Goal: Information Seeking & Learning: Learn about a topic

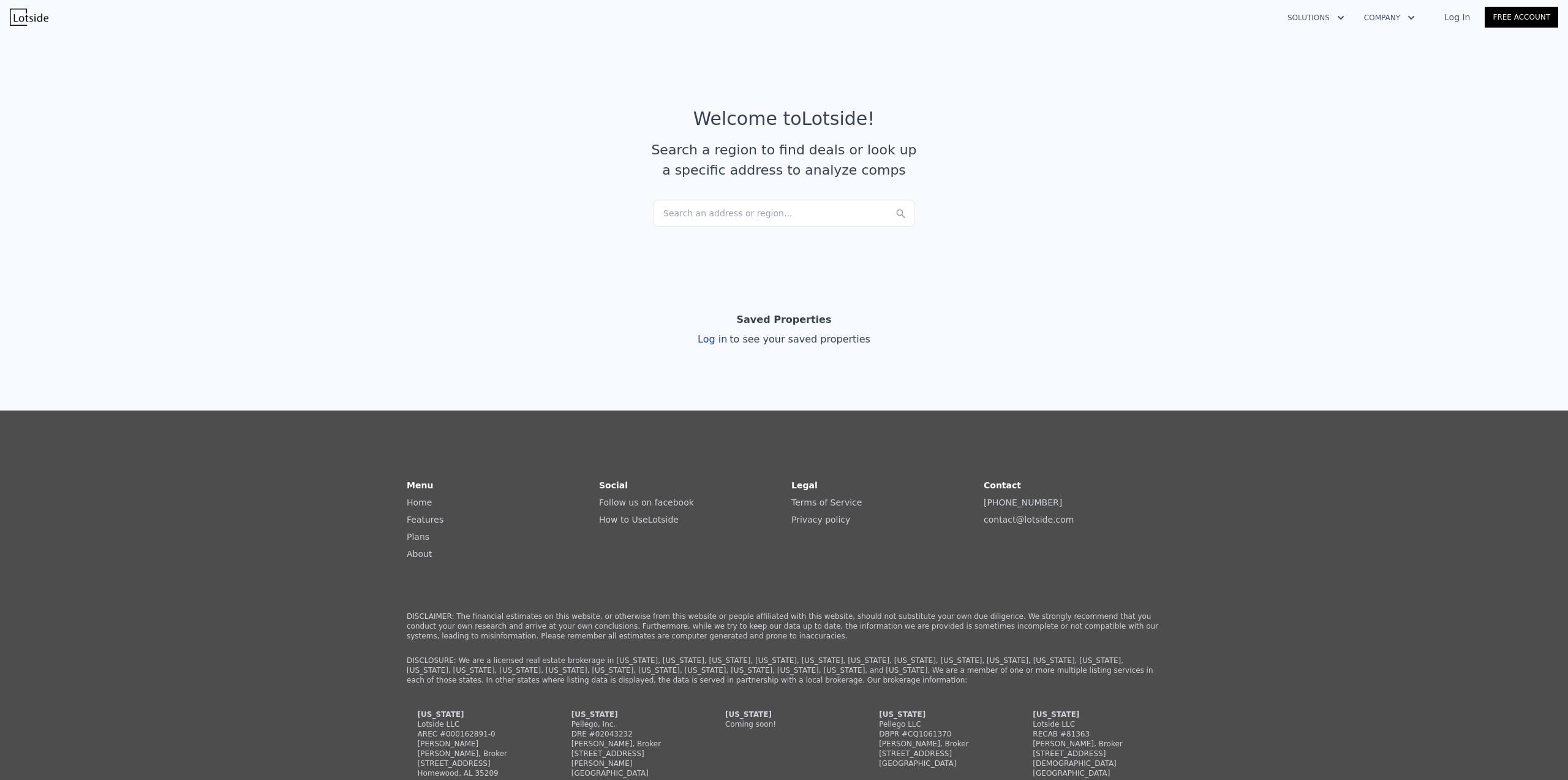
click at [698, 220] on div "Search an address or region..." at bounding box center [784, 213] width 262 height 27
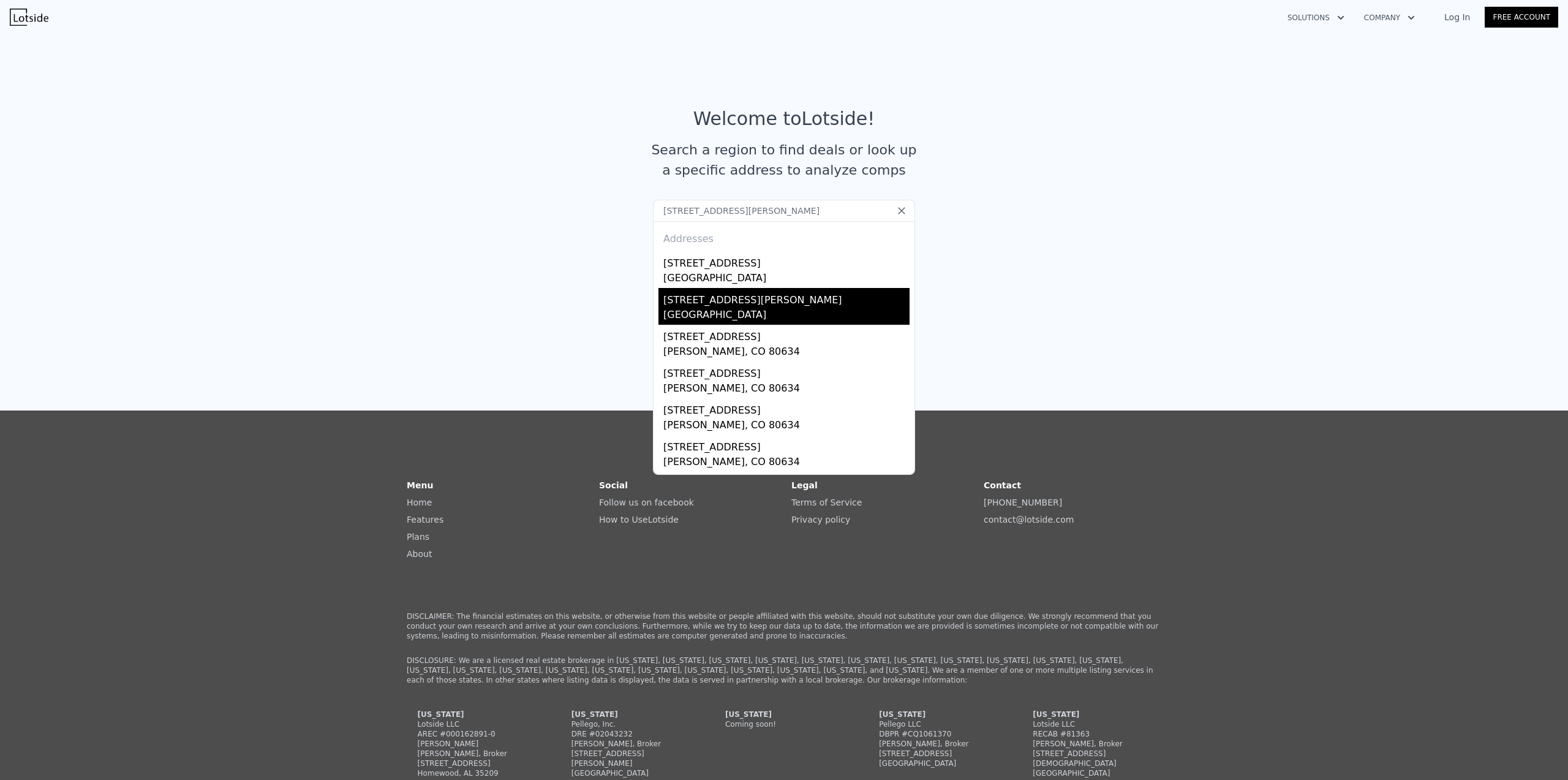
type input "6450 ward road orchard park ny"
click at [729, 311] on div "Erie County, NY 14127" at bounding box center [786, 316] width 246 height 18
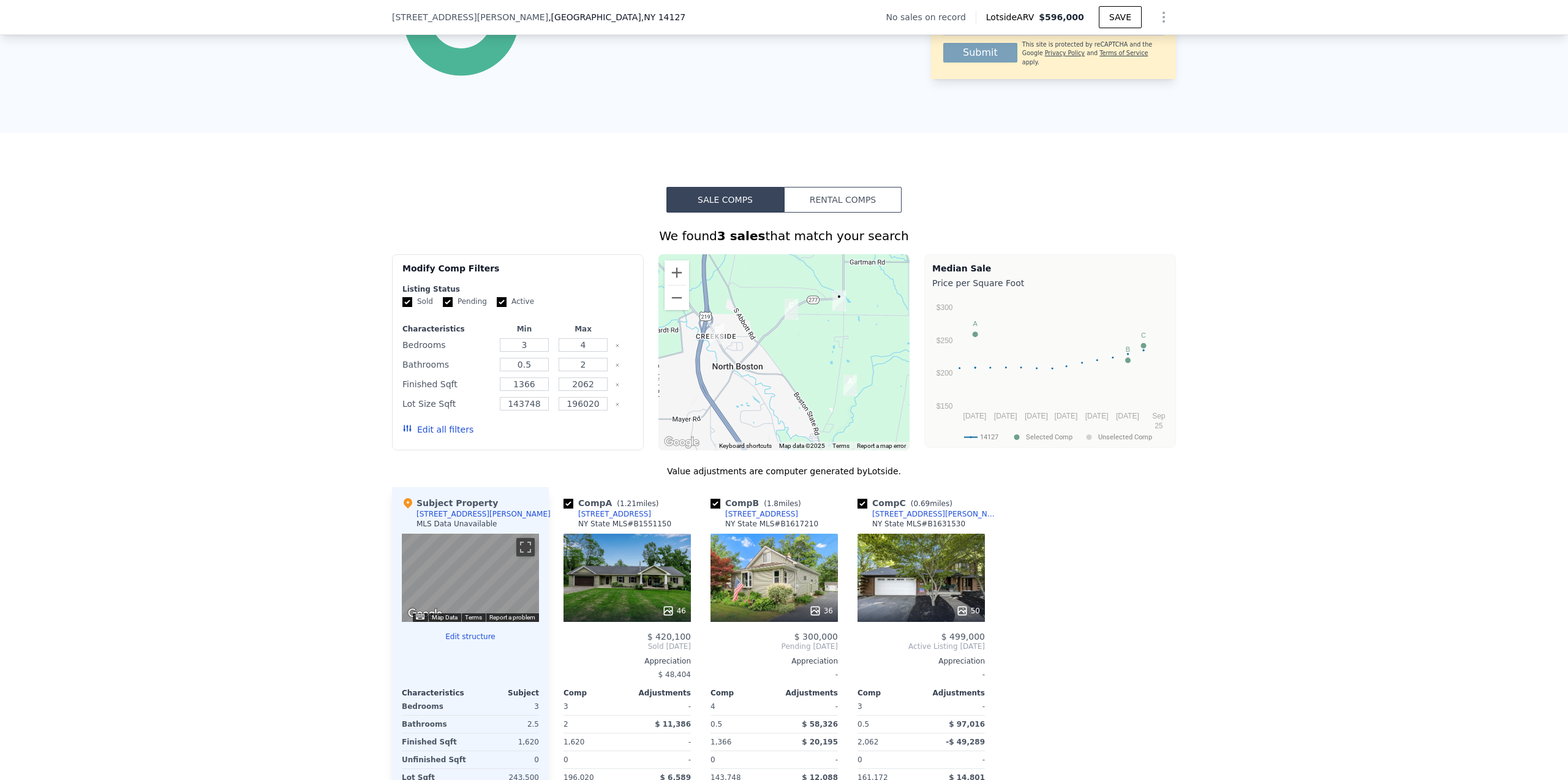
scroll to position [778, 0]
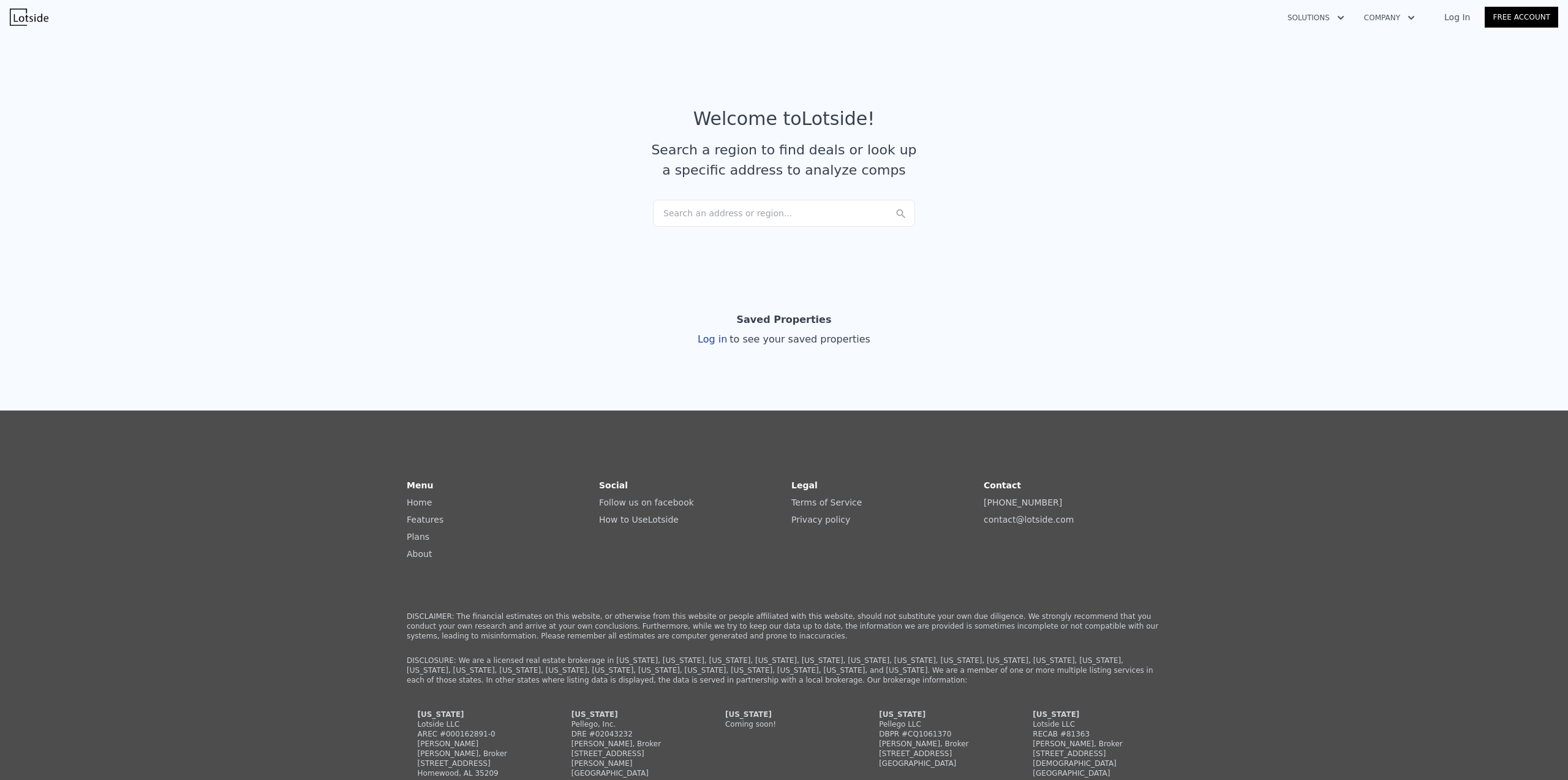
click at [691, 212] on div "Search an address or region..." at bounding box center [784, 213] width 262 height 27
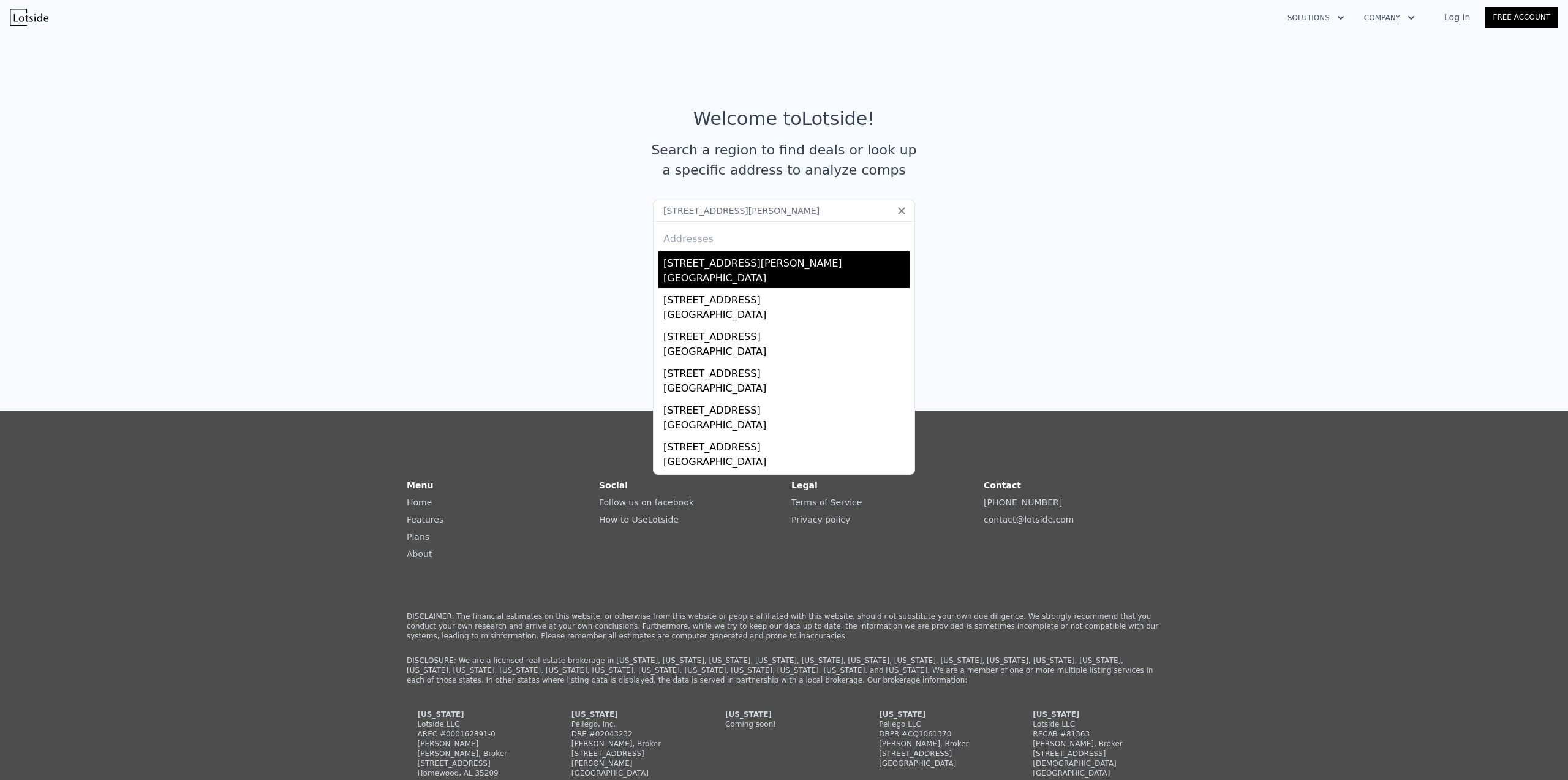
type input "[STREET_ADDRESS][PERSON_NAME]"
click at [708, 273] on div "[GEOGRAPHIC_DATA]" at bounding box center [786, 279] width 246 height 18
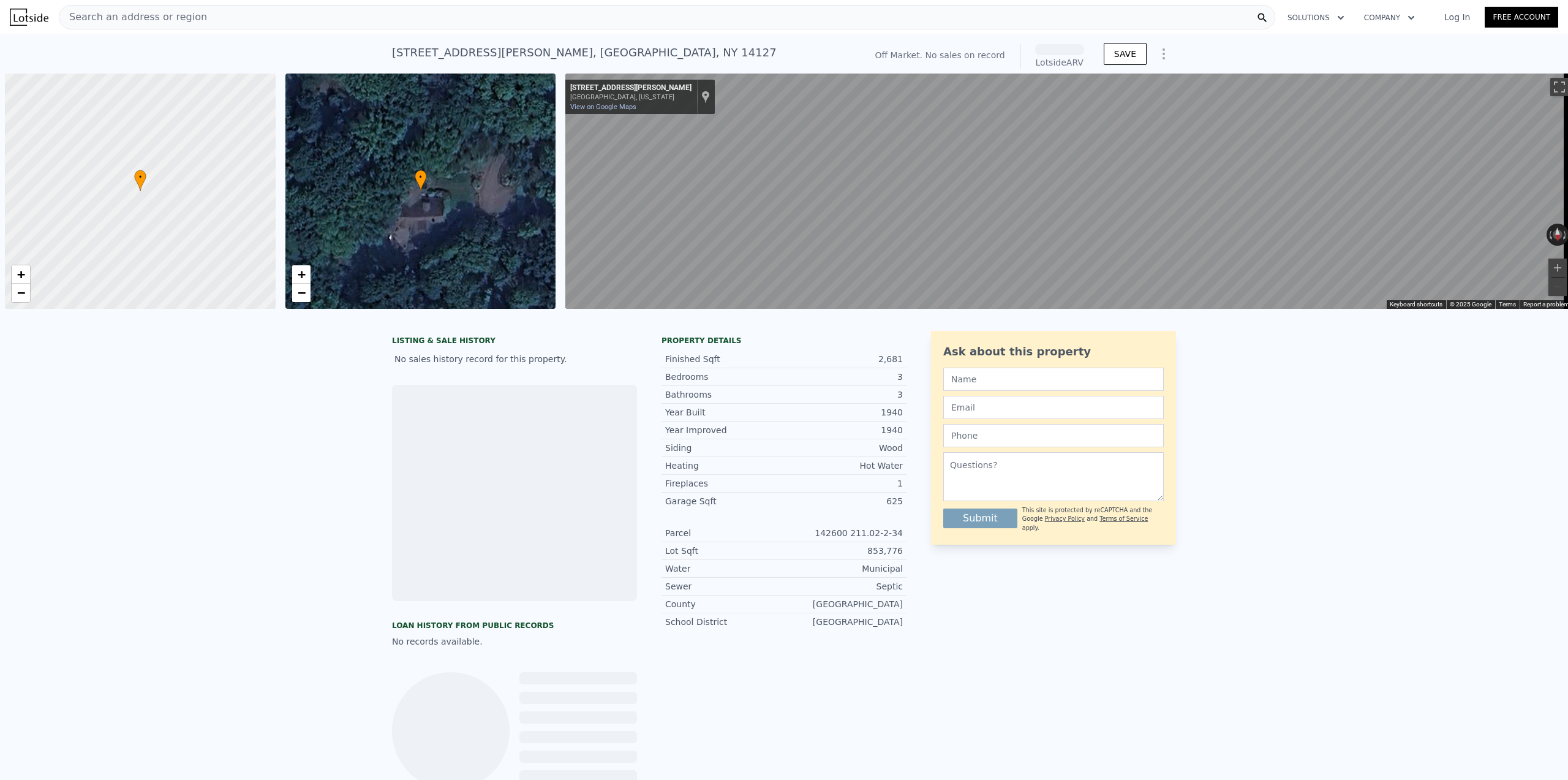
scroll to position [0, 5]
